Goal: Transaction & Acquisition: Purchase product/service

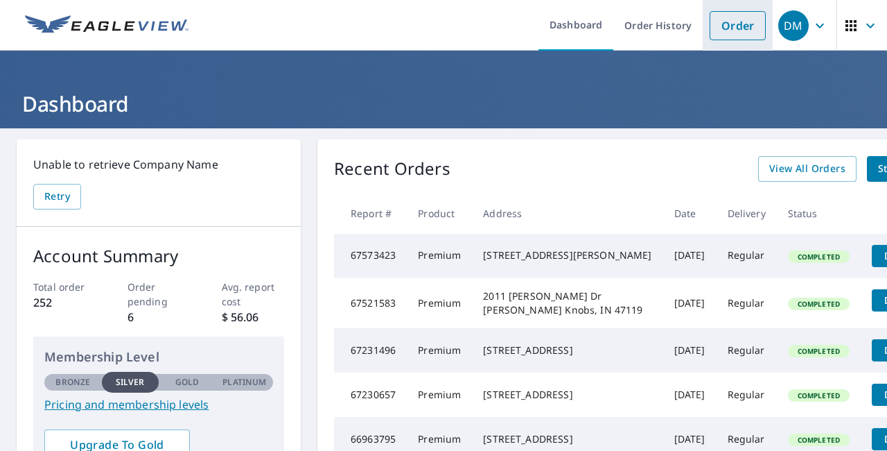
click at [735, 22] on link "Order" at bounding box center [738, 25] width 56 height 29
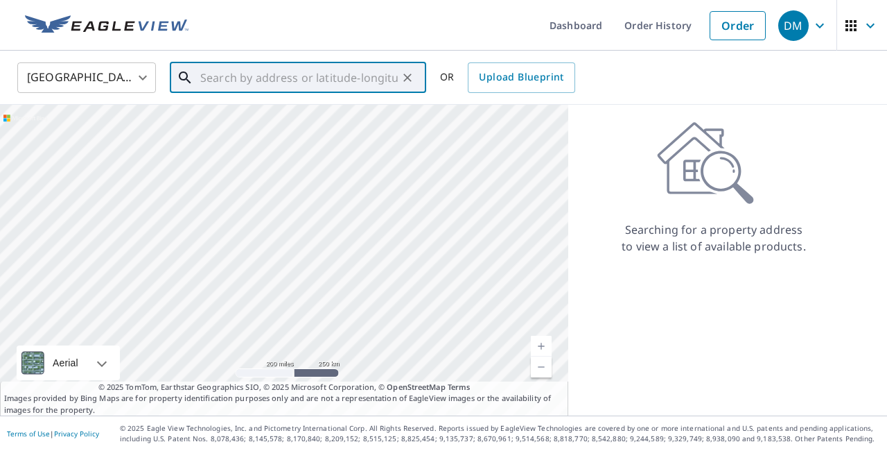
click at [326, 70] on input "text" at bounding box center [299, 77] width 198 height 39
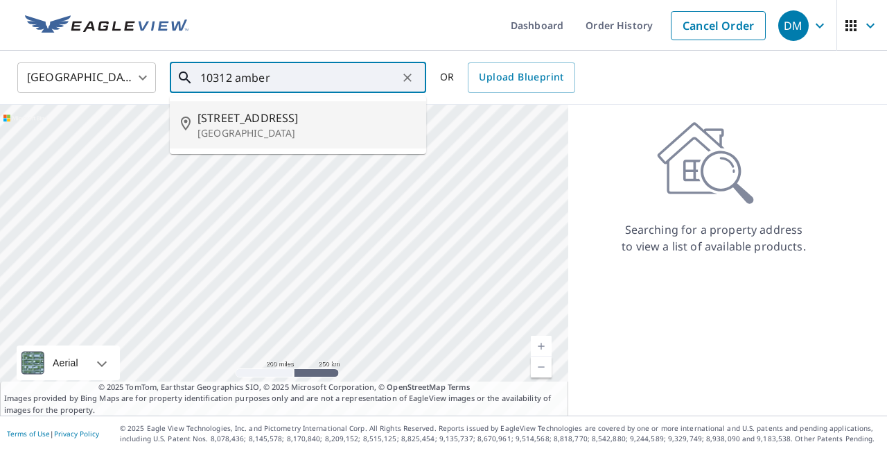
click at [313, 126] on p "[GEOGRAPHIC_DATA]" at bounding box center [307, 133] width 218 height 14
type input "[STREET_ADDRESS]"
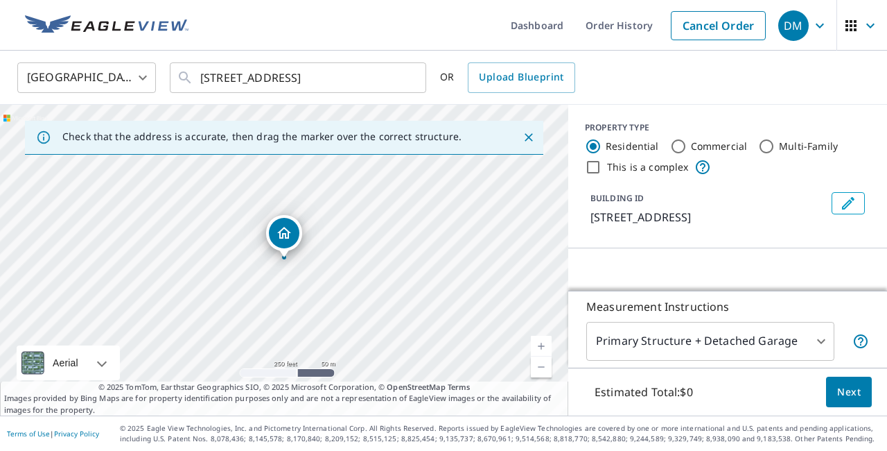
click at [543, 341] on link "Current Level 17, Zoom In" at bounding box center [541, 345] width 21 height 21
click at [543, 344] on link "Current Level 17, Zoom In" at bounding box center [541, 345] width 21 height 21
click at [543, 344] on link "Current Level 18, Zoom In" at bounding box center [541, 345] width 21 height 21
click at [543, 345] on link "Current Level 19, Zoom In" at bounding box center [541, 345] width 21 height 21
click at [544, 374] on link "Current Level 20, Zoom Out" at bounding box center [541, 366] width 21 height 21
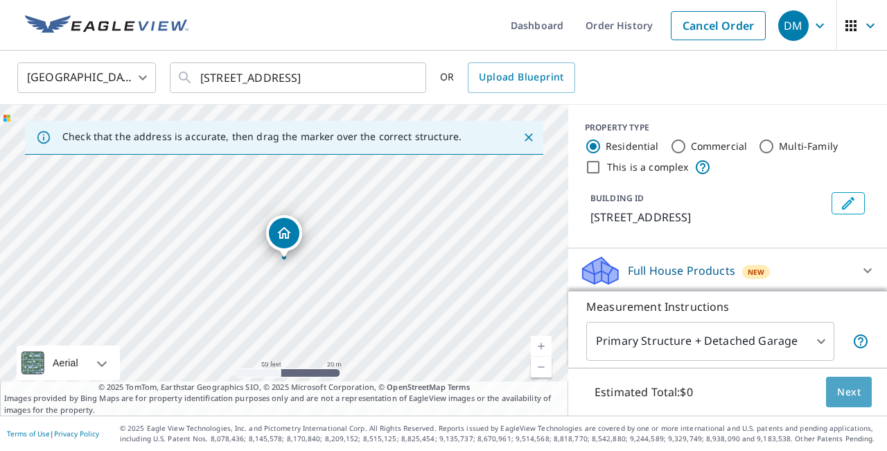
click at [840, 394] on span "Next" at bounding box center [849, 391] width 24 height 17
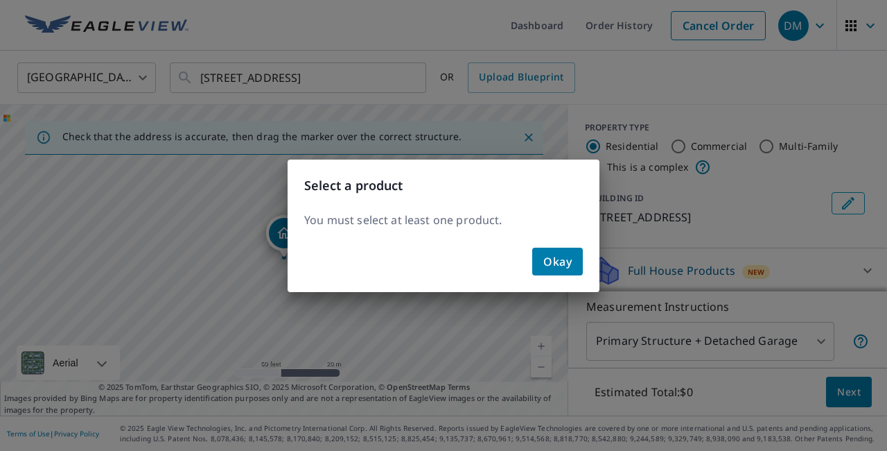
click at [573, 263] on button "Okay" at bounding box center [557, 261] width 51 height 28
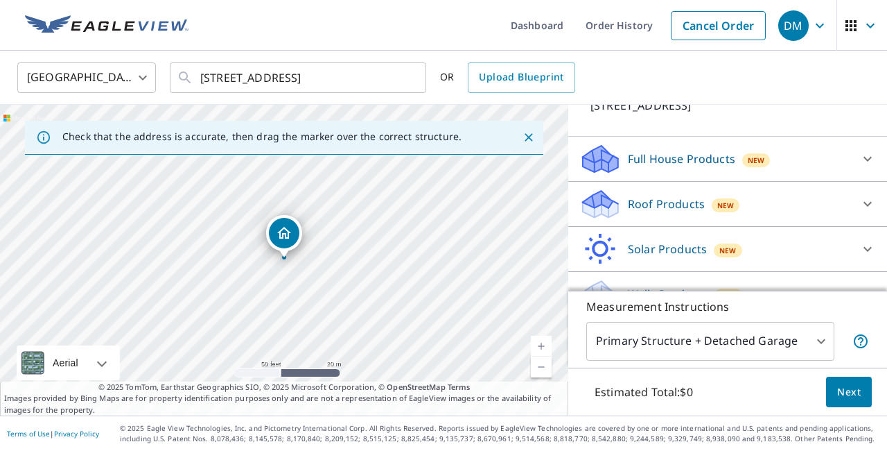
scroll to position [116, 0]
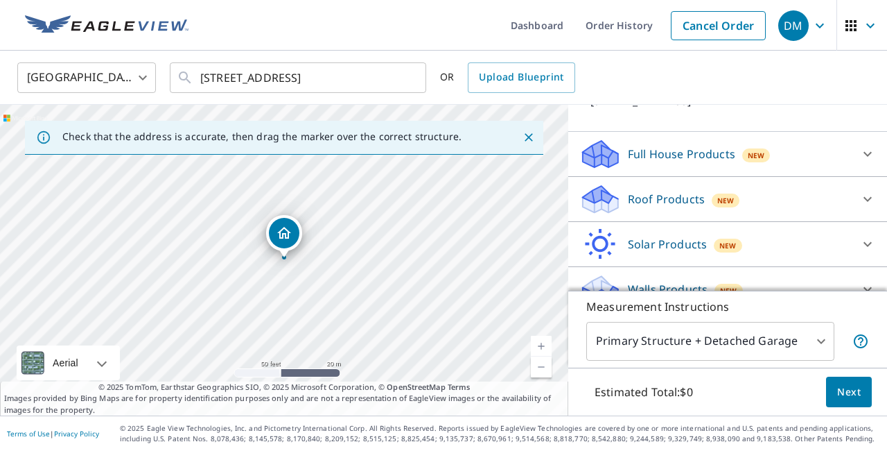
click at [870, 162] on icon at bounding box center [867, 154] width 17 height 17
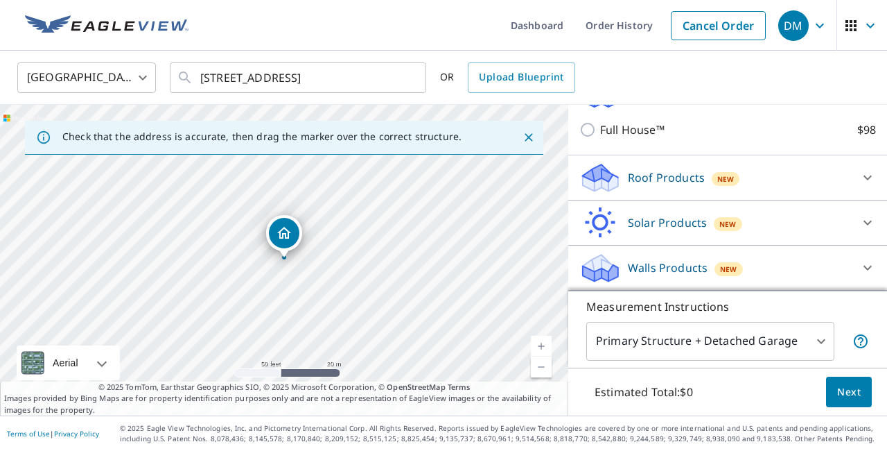
scroll to position [0, 0]
click at [867, 177] on icon at bounding box center [867, 177] width 17 height 17
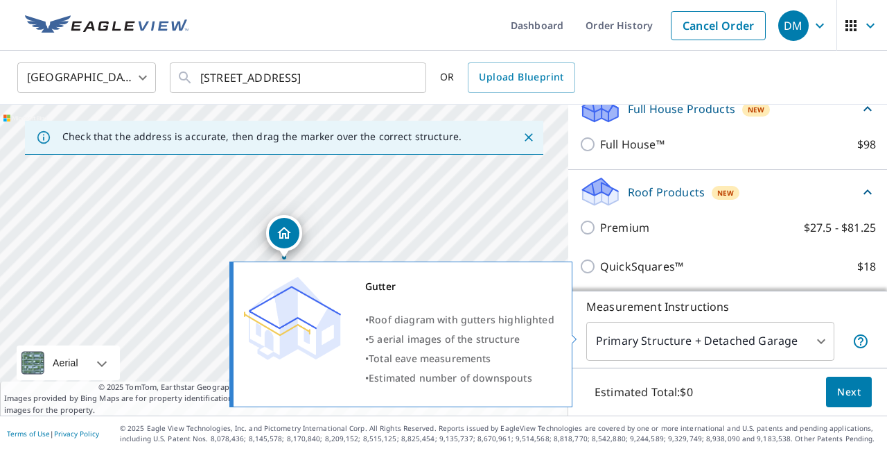
scroll to position [143, 0]
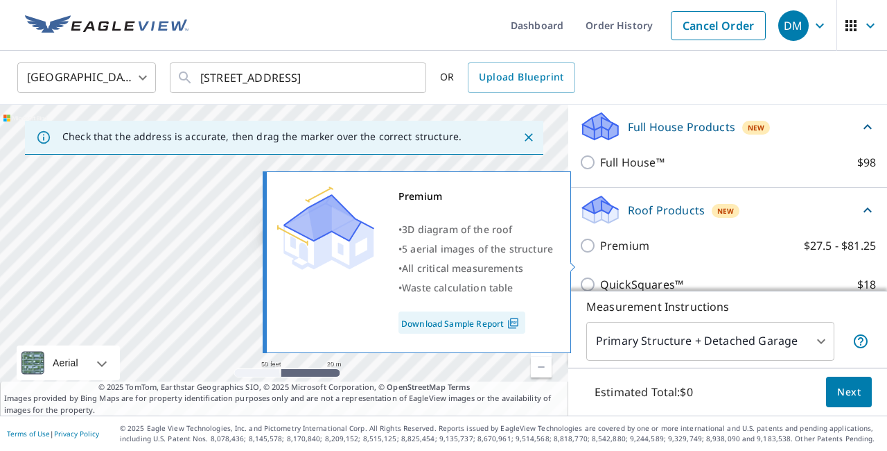
click at [586, 254] on input "Premium $27.5 - $81.25" at bounding box center [589, 245] width 21 height 17
checkbox input "true"
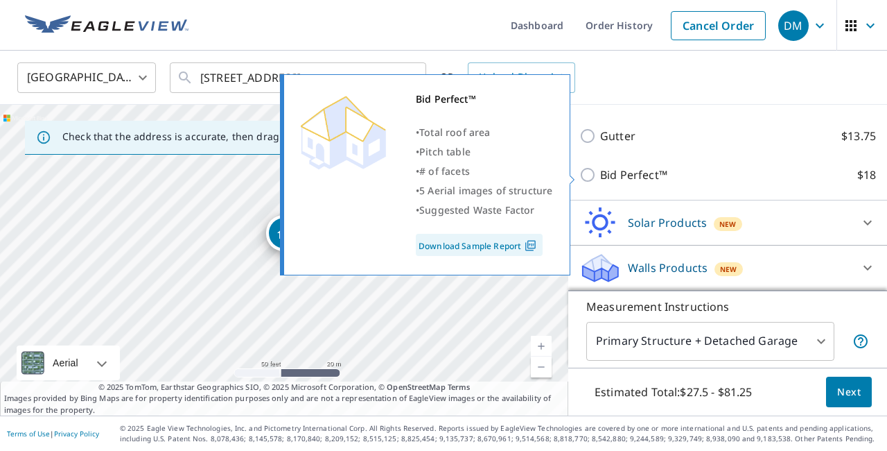
scroll to position [0, 0]
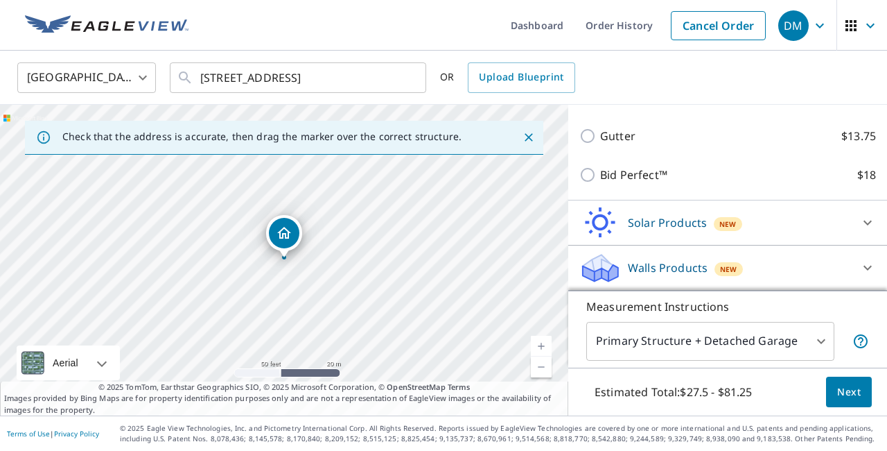
click at [842, 395] on span "Next" at bounding box center [849, 391] width 24 height 17
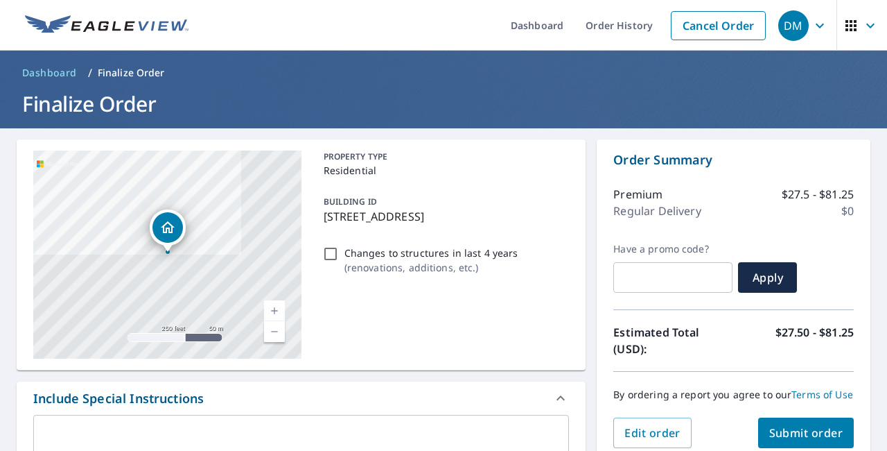
click at [819, 433] on span "Submit order" at bounding box center [806, 432] width 74 height 15
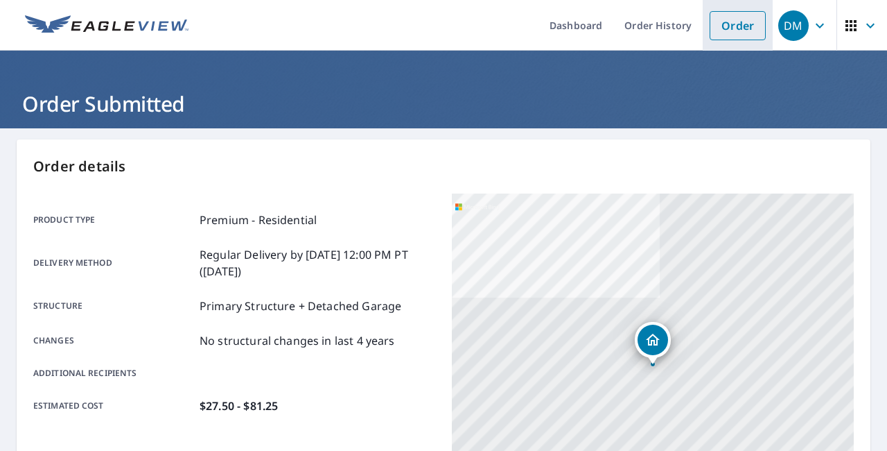
click at [745, 24] on link "Order" at bounding box center [738, 25] width 56 height 29
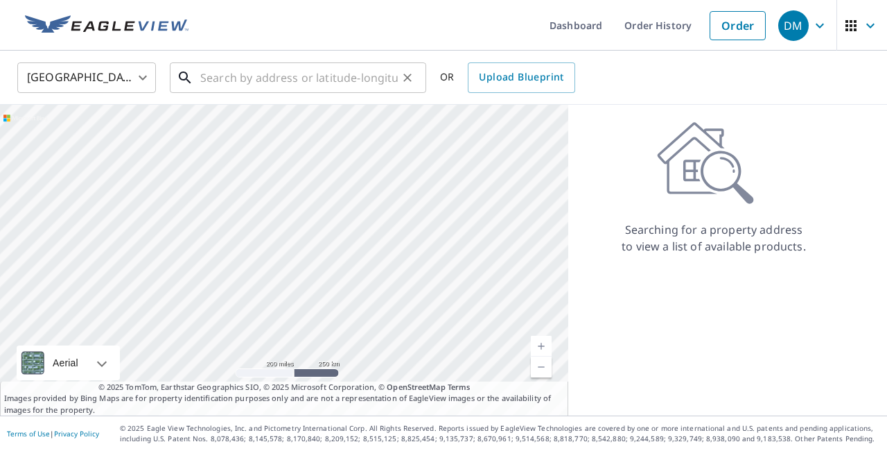
click at [374, 74] on input "text" at bounding box center [299, 77] width 198 height 39
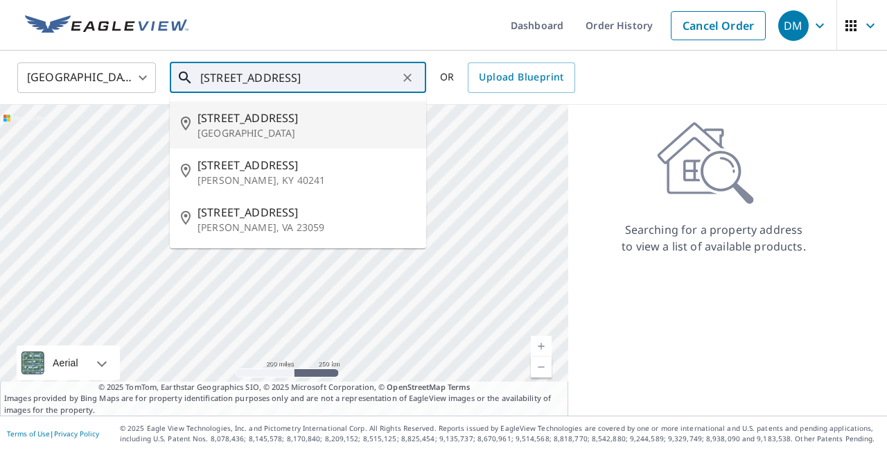
click at [358, 116] on span "[STREET_ADDRESS]" at bounding box center [307, 118] width 218 height 17
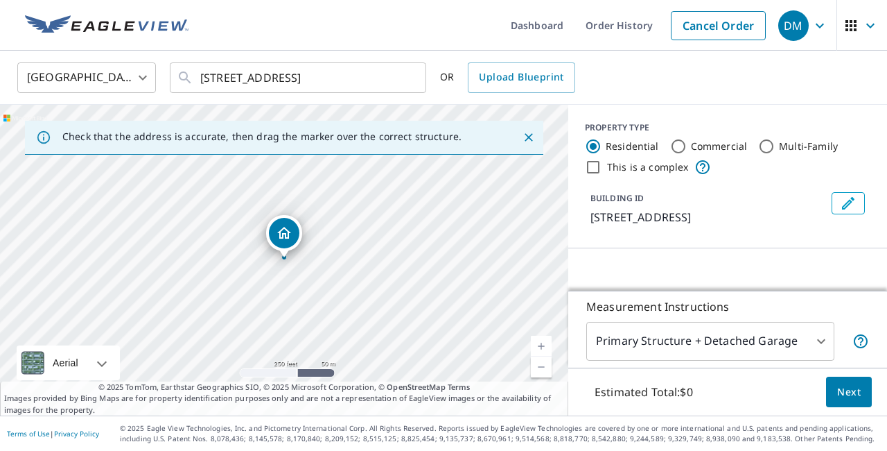
click at [539, 342] on link "Current Level 17, Zoom In" at bounding box center [541, 345] width 21 height 21
click at [539, 342] on link "Current Level 18, Zoom In" at bounding box center [541, 345] width 21 height 21
click at [539, 342] on link "Current Level 19, Zoom In" at bounding box center [541, 345] width 21 height 21
click at [290, 74] on input "[STREET_ADDRESS]" at bounding box center [299, 77] width 198 height 39
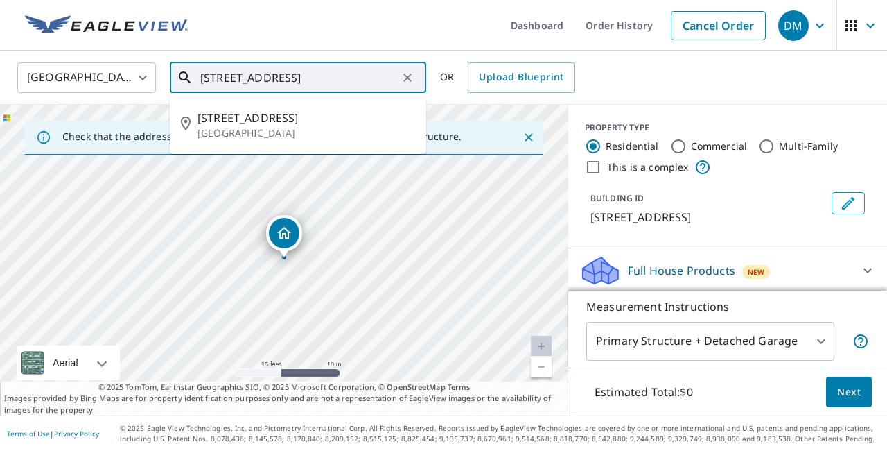
click at [290, 74] on input "[STREET_ADDRESS]" at bounding box center [299, 77] width 198 height 39
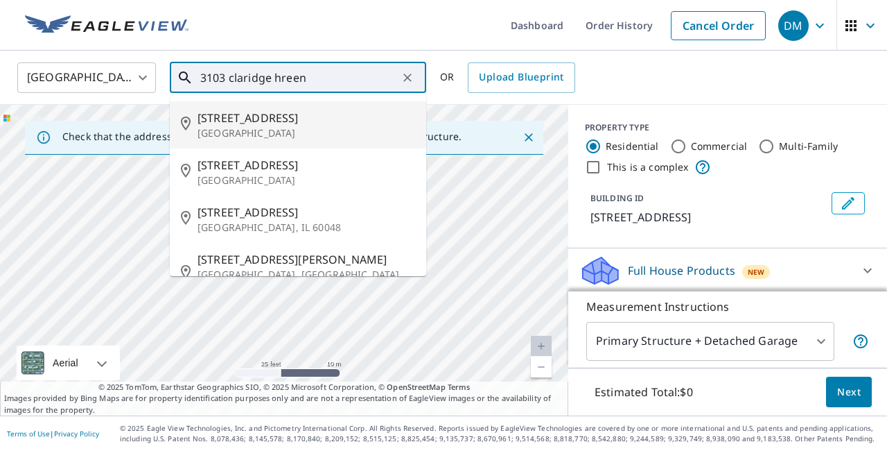
click at [281, 119] on span "[STREET_ADDRESS]" at bounding box center [307, 118] width 218 height 17
type input "[STREET_ADDRESS]"
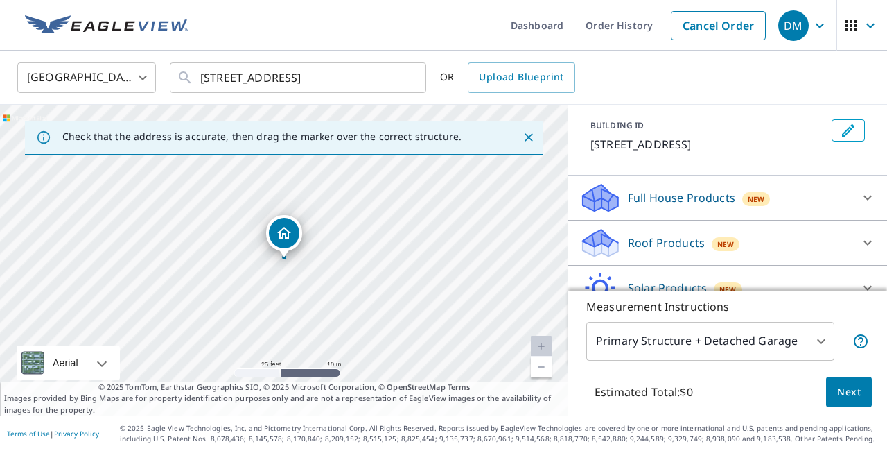
scroll to position [75, 0]
click at [724, 204] on p "Full House Products" at bounding box center [681, 195] width 107 height 17
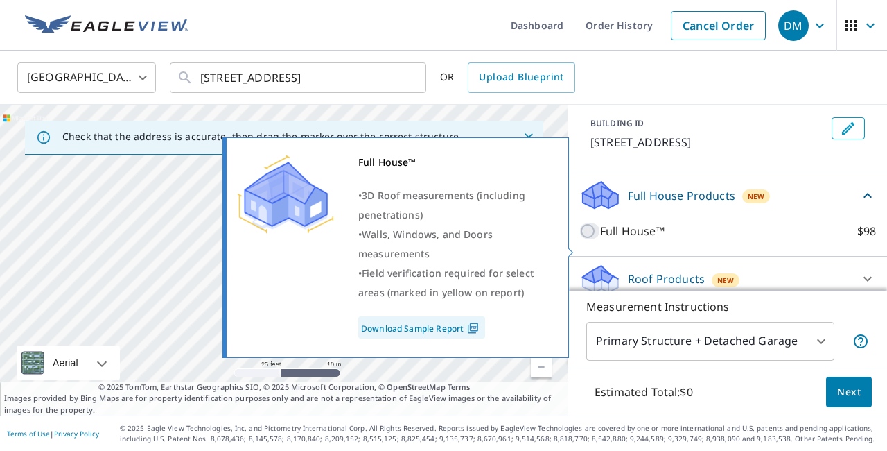
click at [591, 239] on input "Full House™ $98" at bounding box center [589, 230] width 21 height 17
checkbox input "true"
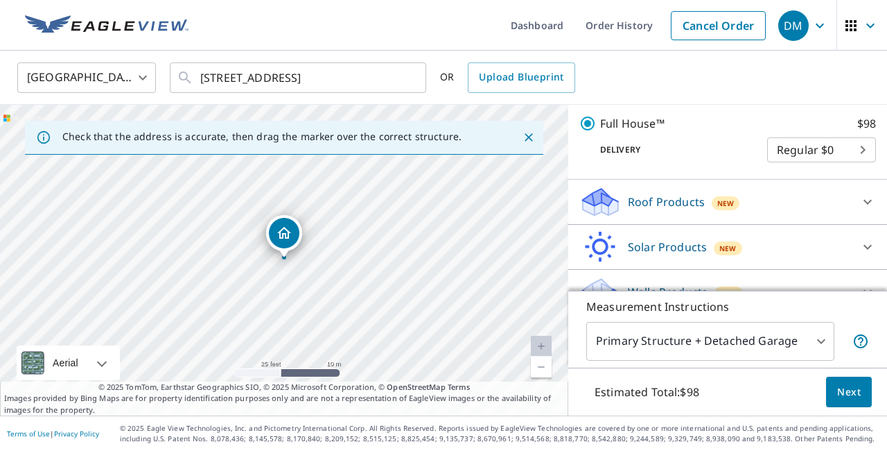
scroll to position [206, 0]
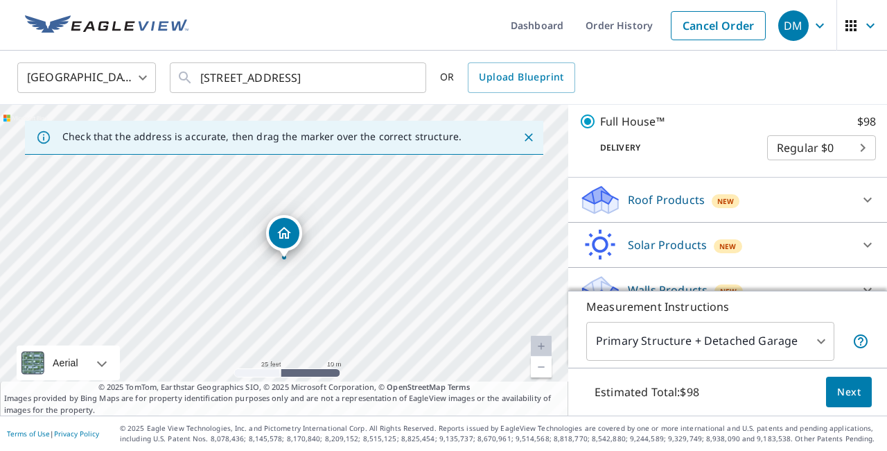
click at [849, 216] on div "Roof Products New" at bounding box center [715, 200] width 272 height 33
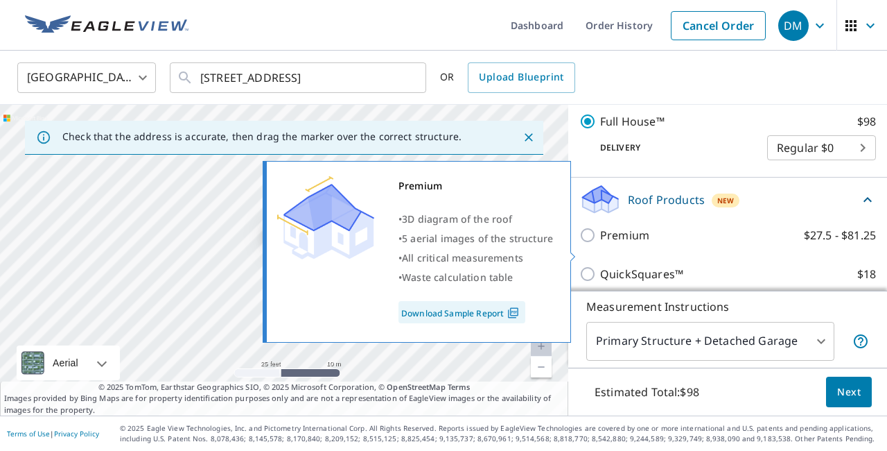
click at [588, 243] on input "Premium $27.5 - $81.25" at bounding box center [589, 235] width 21 height 17
checkbox input "true"
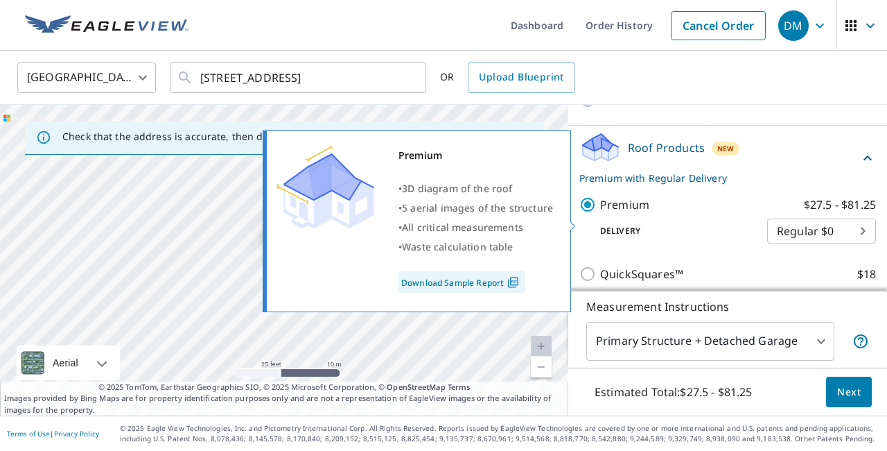
checkbox input "false"
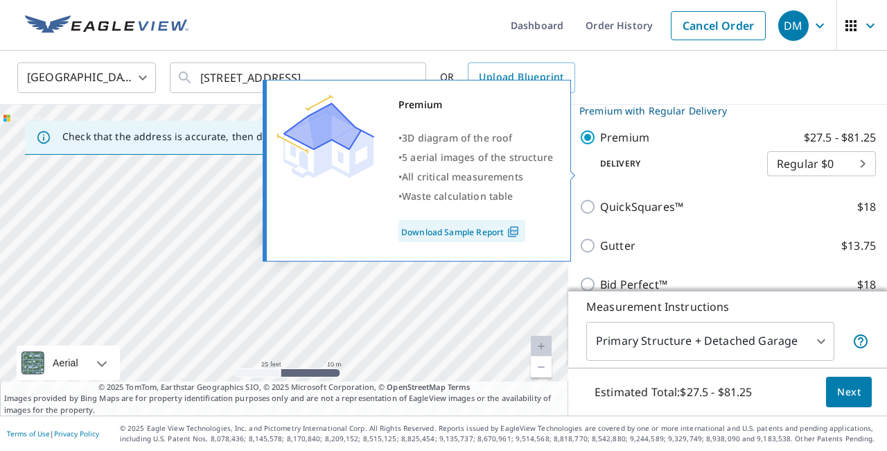
scroll to position [286, 0]
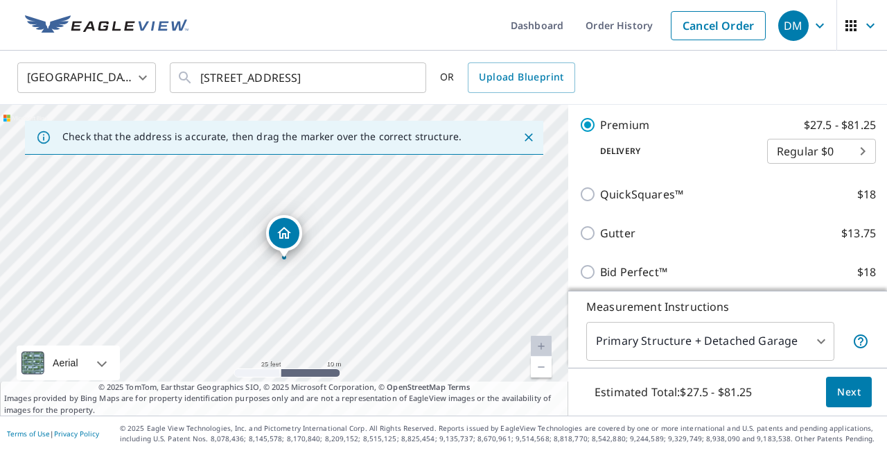
click at [851, 389] on span "Next" at bounding box center [849, 391] width 24 height 17
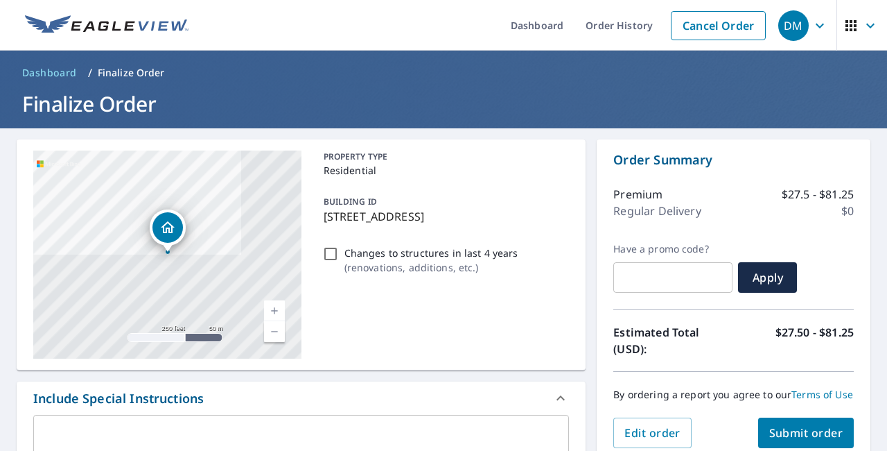
click at [831, 429] on span "Submit order" at bounding box center [806, 432] width 74 height 15
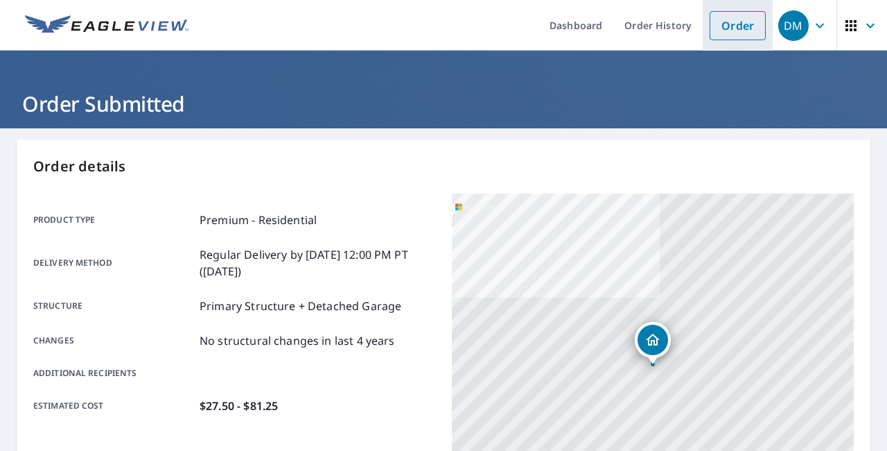
click at [749, 20] on link "Order" at bounding box center [738, 25] width 56 height 29
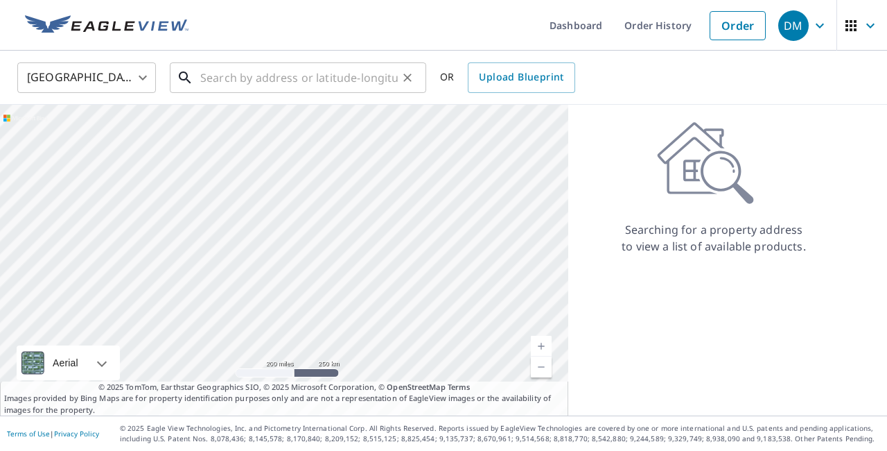
click at [369, 78] on input "text" at bounding box center [299, 77] width 198 height 39
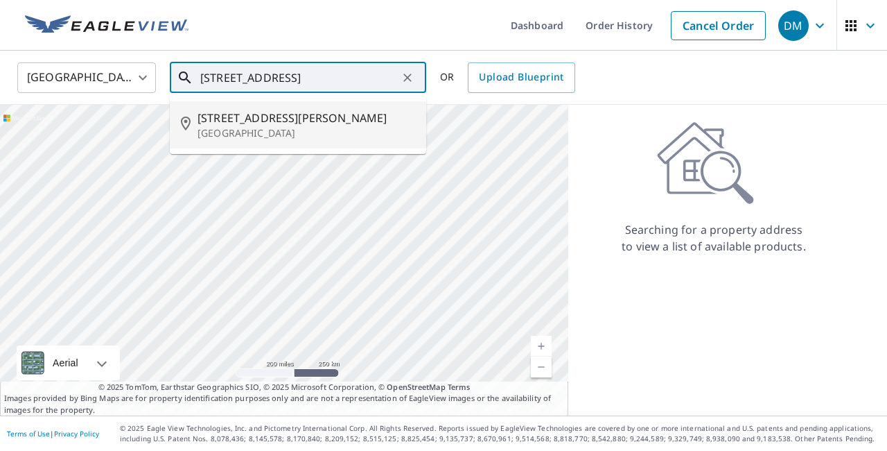
click at [326, 134] on p "[GEOGRAPHIC_DATA]" at bounding box center [307, 133] width 218 height 14
type input "[STREET_ADDRESS][PERSON_NAME]"
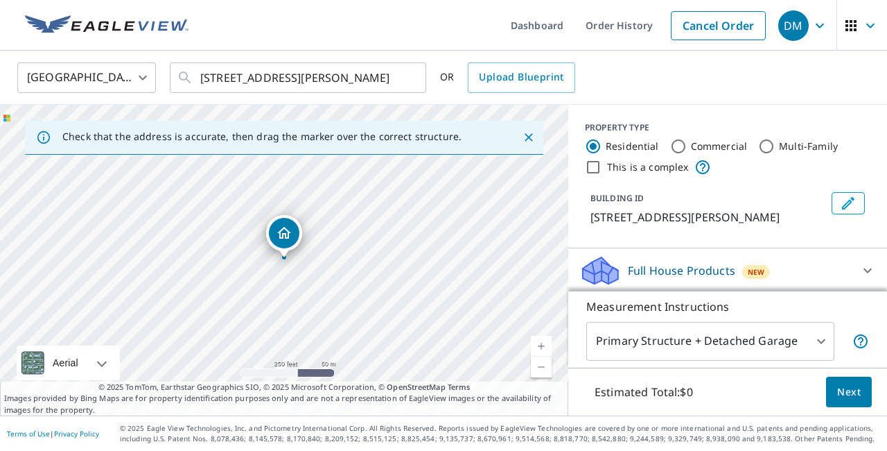
click at [534, 342] on link "Current Level 17, Zoom In" at bounding box center [541, 345] width 21 height 21
click at [535, 342] on link "Current Level 18, Zoom In" at bounding box center [541, 345] width 21 height 21
click at [535, 342] on link "Current Level 19, Zoom In" at bounding box center [541, 345] width 21 height 21
click at [535, 342] on link "Current Level 20, Zoom In Disabled" at bounding box center [541, 345] width 21 height 21
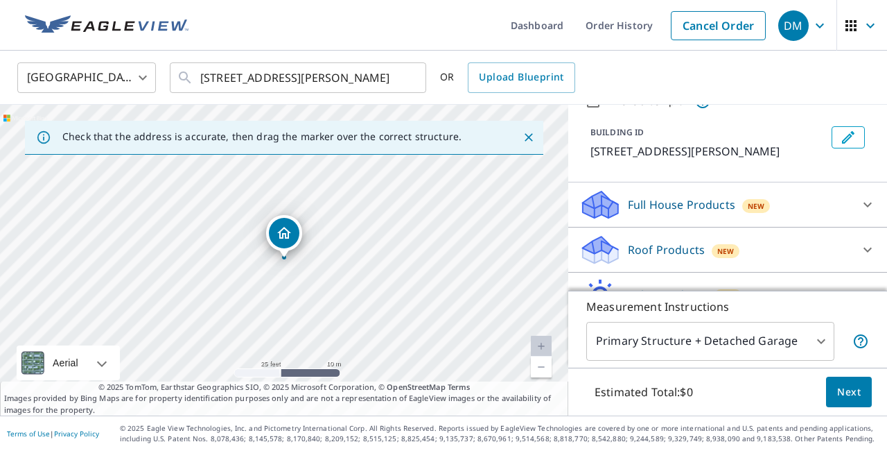
scroll to position [75, 0]
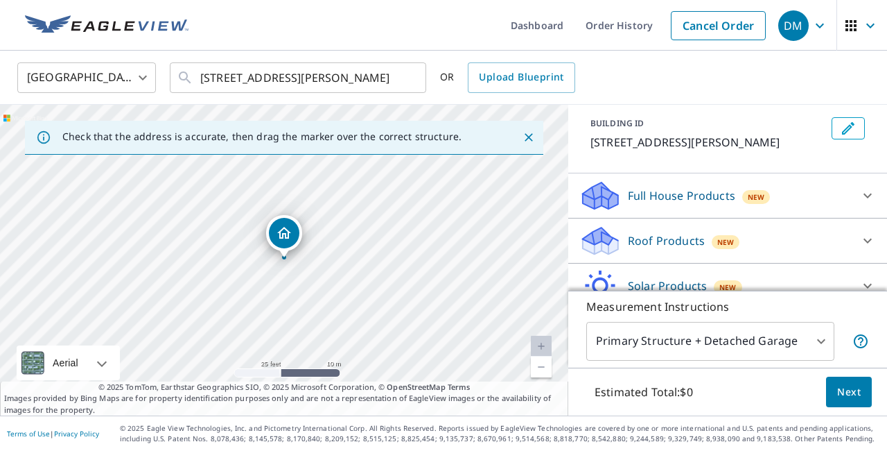
click at [855, 238] on div at bounding box center [867, 240] width 33 height 33
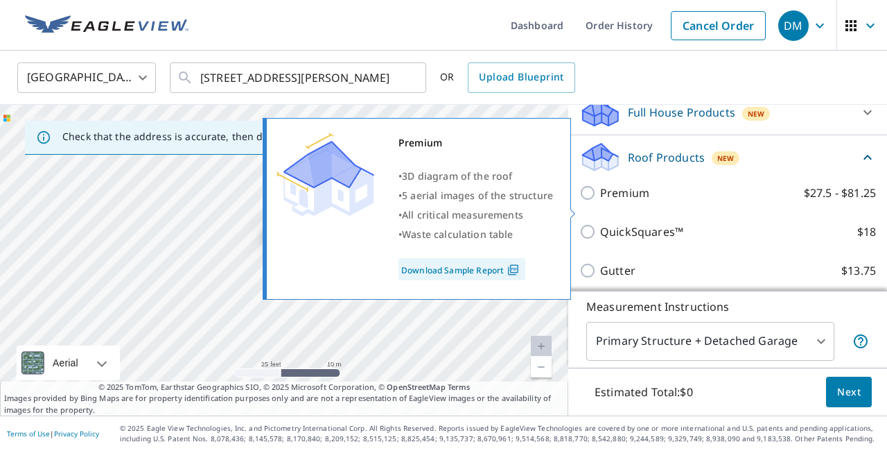
scroll to position [161, 0]
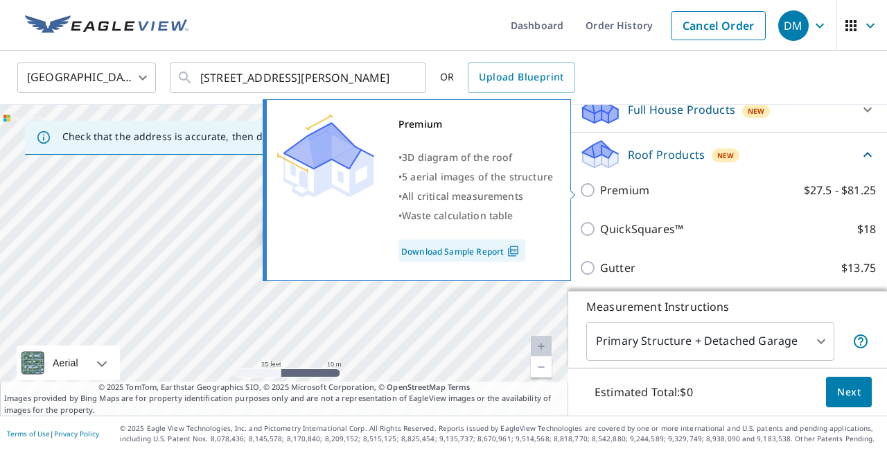
click at [590, 189] on input "Premium $27.5 - $81.25" at bounding box center [589, 190] width 21 height 17
checkbox input "true"
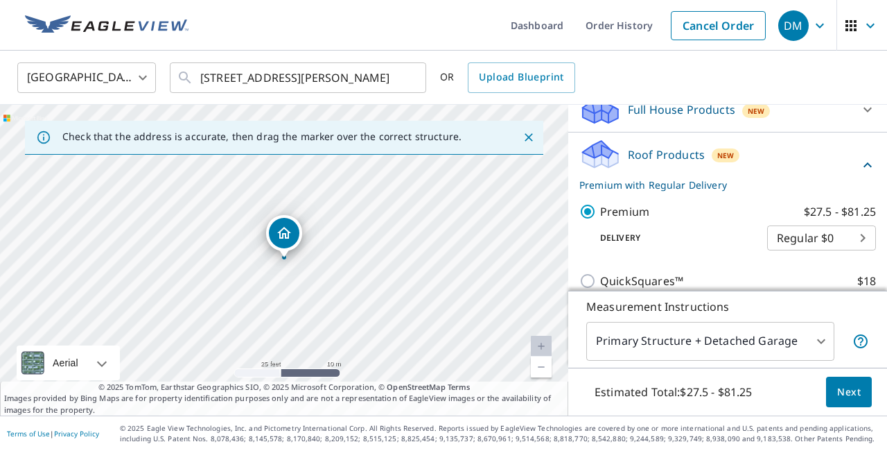
click at [866, 391] on button "Next" at bounding box center [849, 391] width 46 height 31
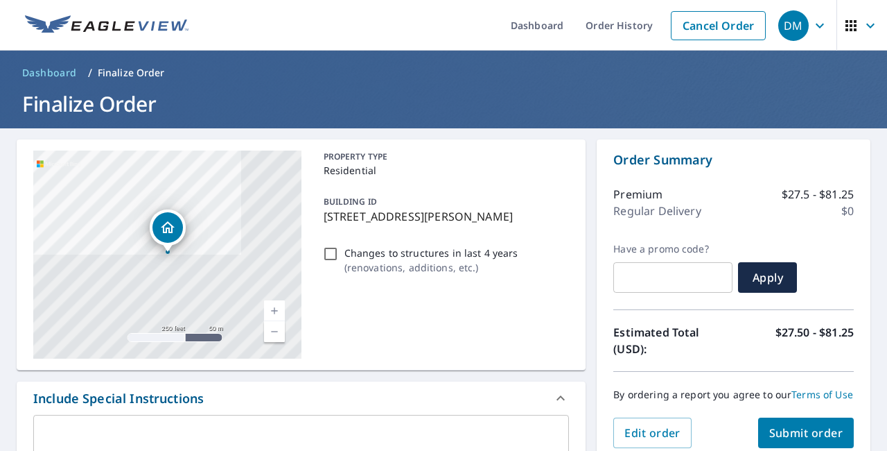
click at [819, 431] on span "Submit order" at bounding box center [806, 432] width 74 height 15
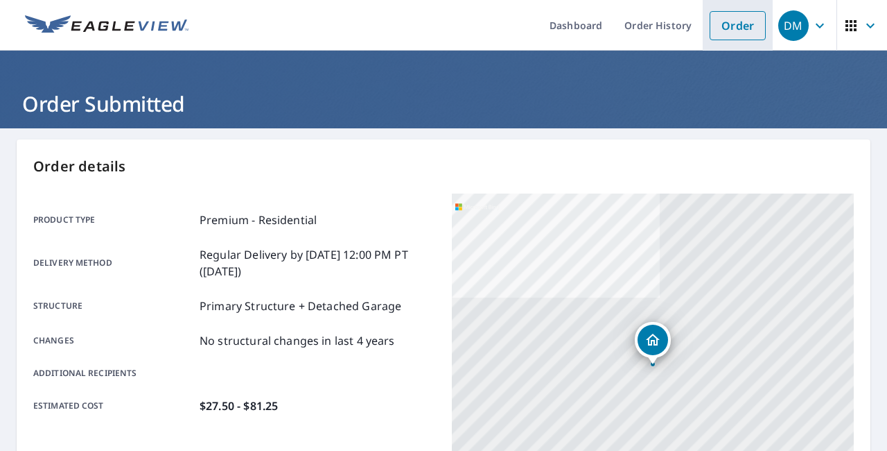
click at [730, 26] on link "Order" at bounding box center [738, 25] width 56 height 29
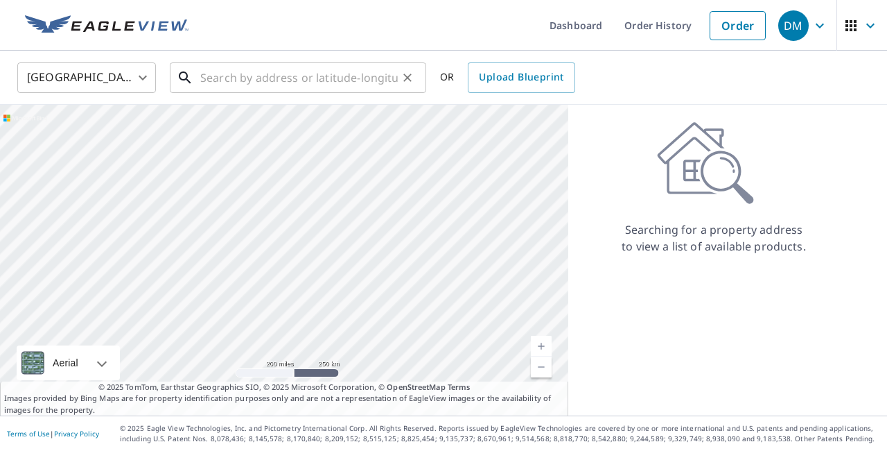
click at [383, 83] on input "text" at bounding box center [299, 77] width 198 height 39
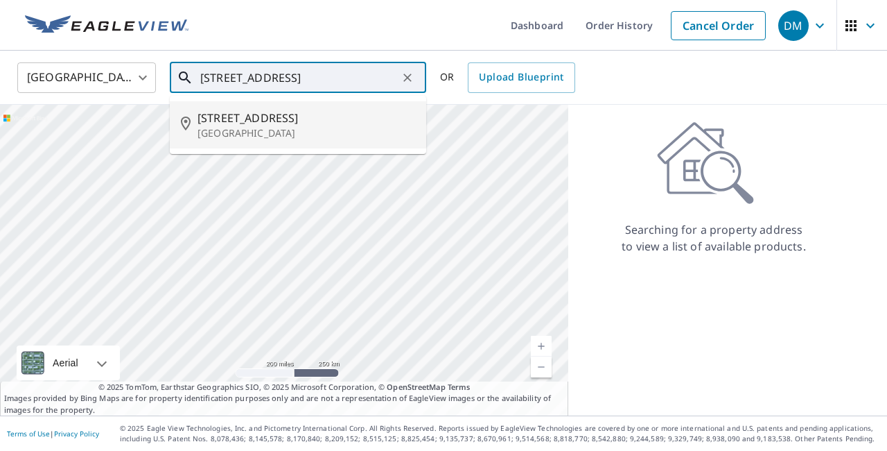
click at [369, 115] on span "[STREET_ADDRESS]" at bounding box center [307, 118] width 218 height 17
type input "[STREET_ADDRESS]"
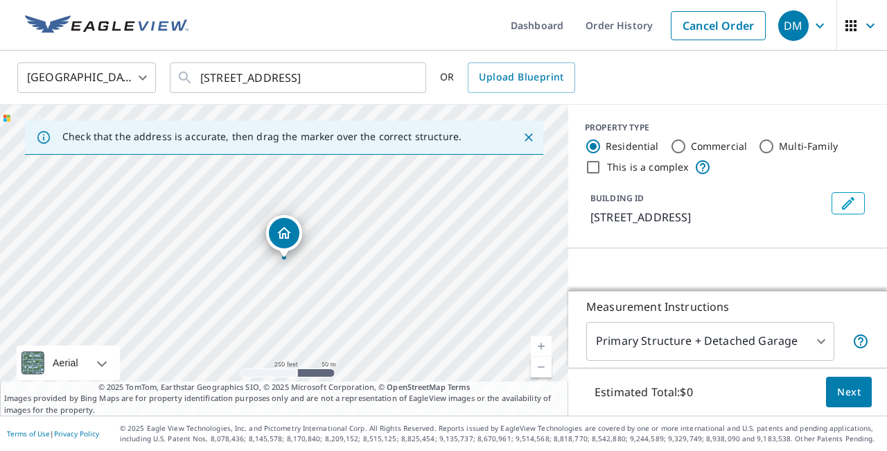
click at [543, 340] on link "Current Level 17, Zoom In" at bounding box center [541, 345] width 21 height 21
click at [543, 340] on link "Current Level 18, Zoom In" at bounding box center [541, 345] width 21 height 21
click at [543, 340] on link "Current Level 19, Zoom In" at bounding box center [541, 345] width 21 height 21
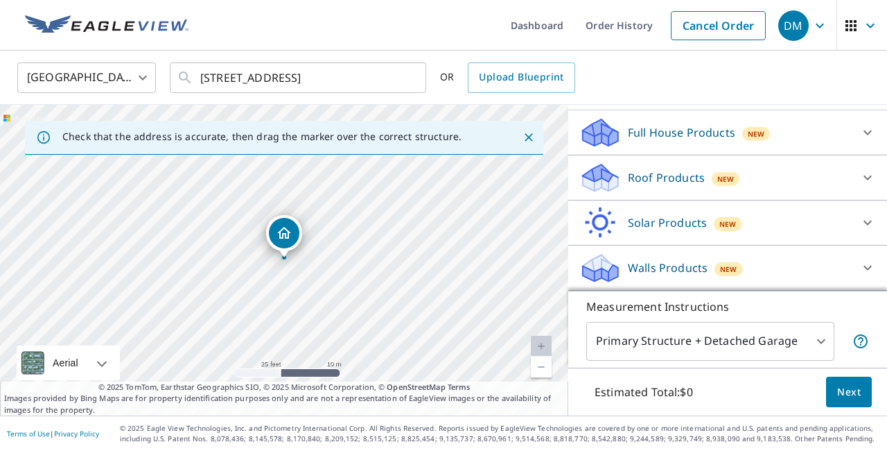
click at [841, 173] on div "Roof Products New" at bounding box center [715, 177] width 272 height 33
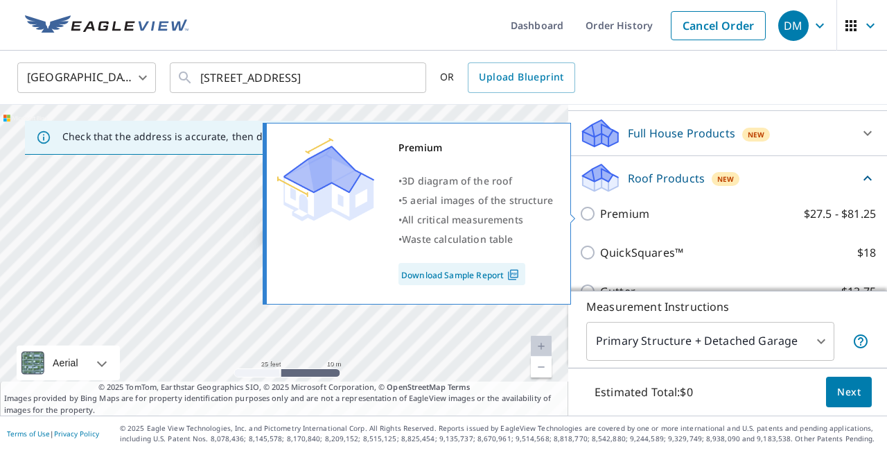
click at [589, 212] on input "Premium $27.5 - $81.25" at bounding box center [589, 213] width 21 height 17
checkbox input "true"
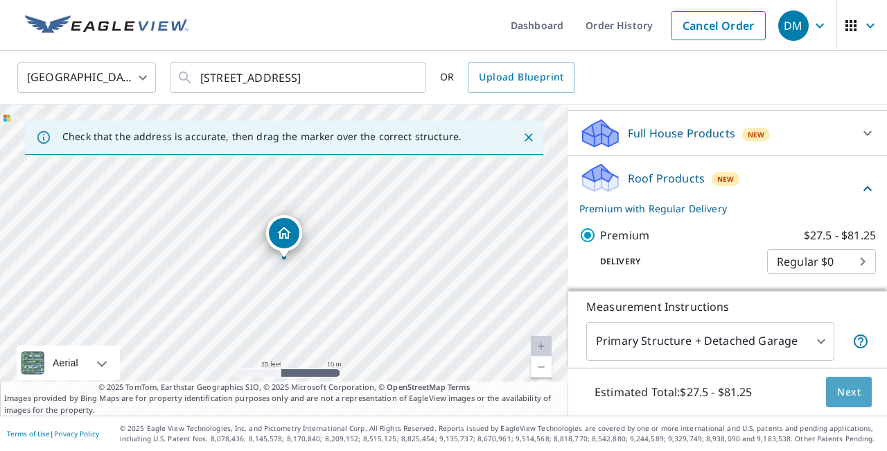
click at [854, 385] on span "Next" at bounding box center [849, 391] width 24 height 17
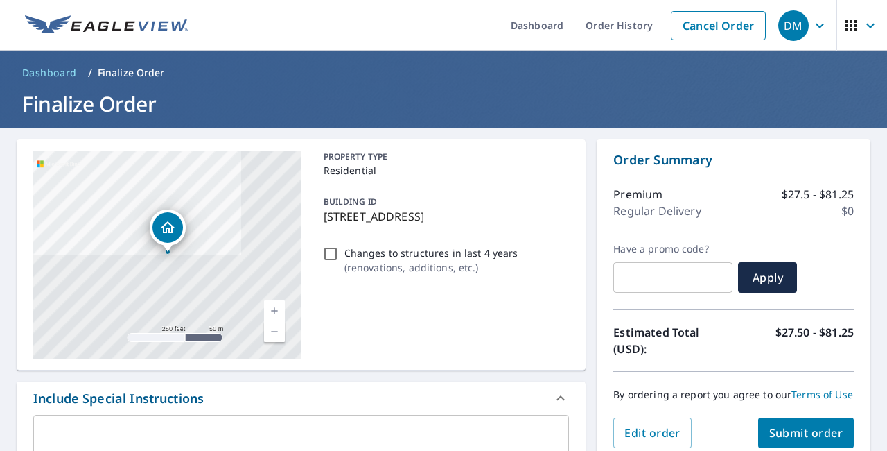
click at [837, 431] on span "Submit order" at bounding box center [806, 432] width 74 height 15
